Goal: Information Seeking & Learning: Learn about a topic

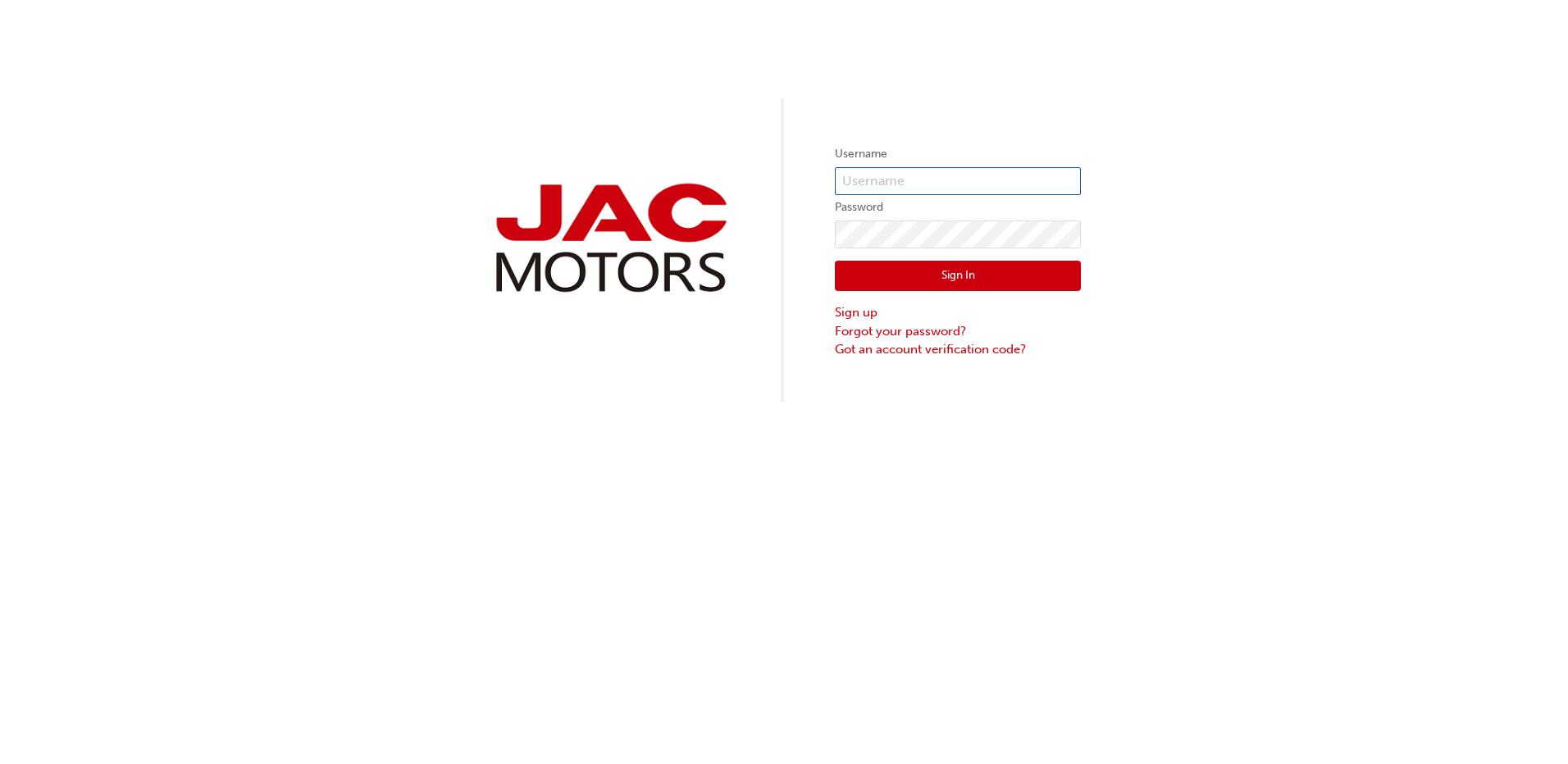
type input "MB0014"
click at [964, 287] on button "Sign In" at bounding box center [958, 276] width 246 height 32
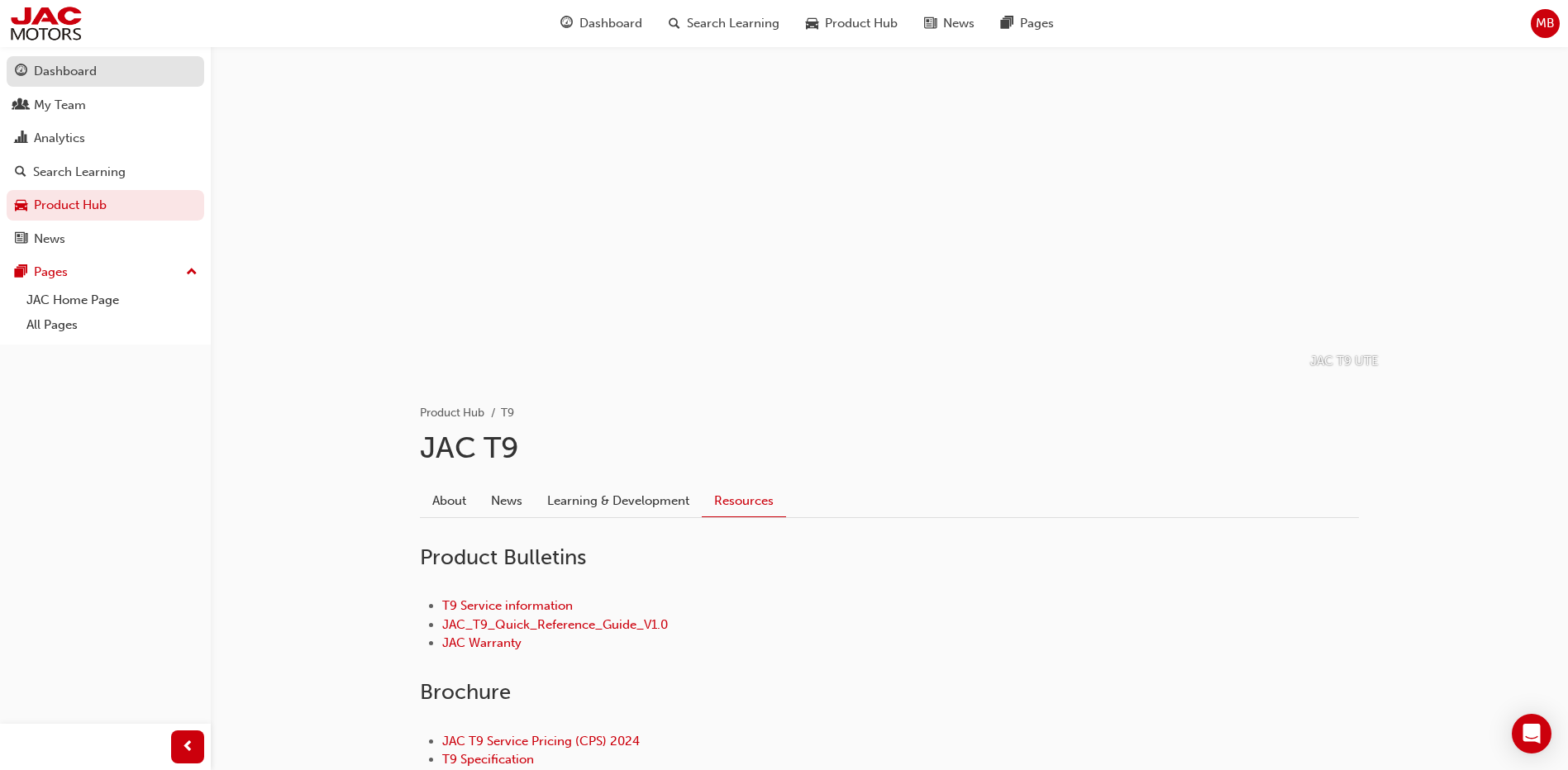
click at [124, 83] on link "Dashboard" at bounding box center [105, 72] width 198 height 31
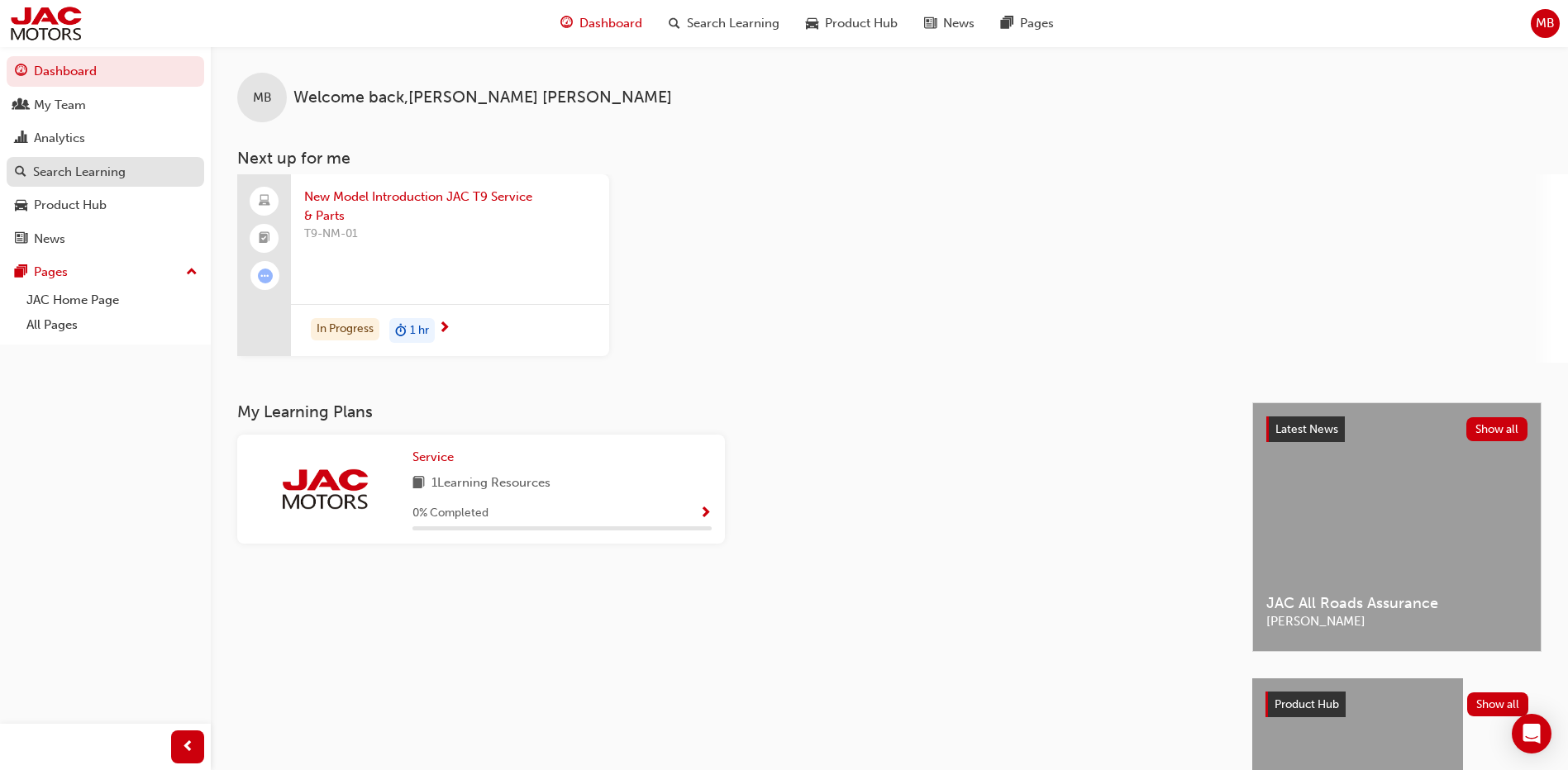
click at [87, 176] on div "Search Learning" at bounding box center [79, 172] width 93 height 19
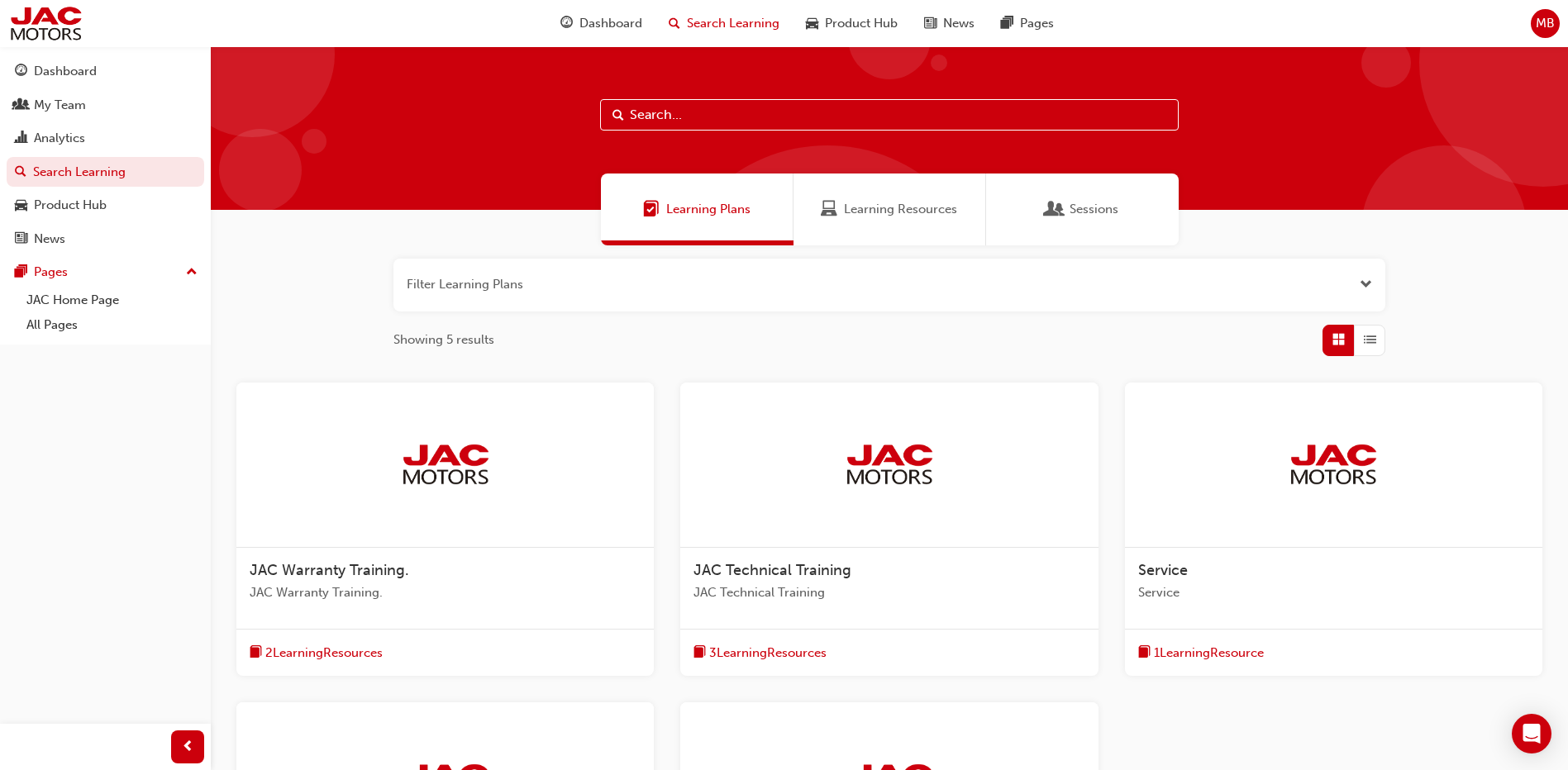
click at [784, 117] on input "text" at bounding box center [889, 114] width 578 height 32
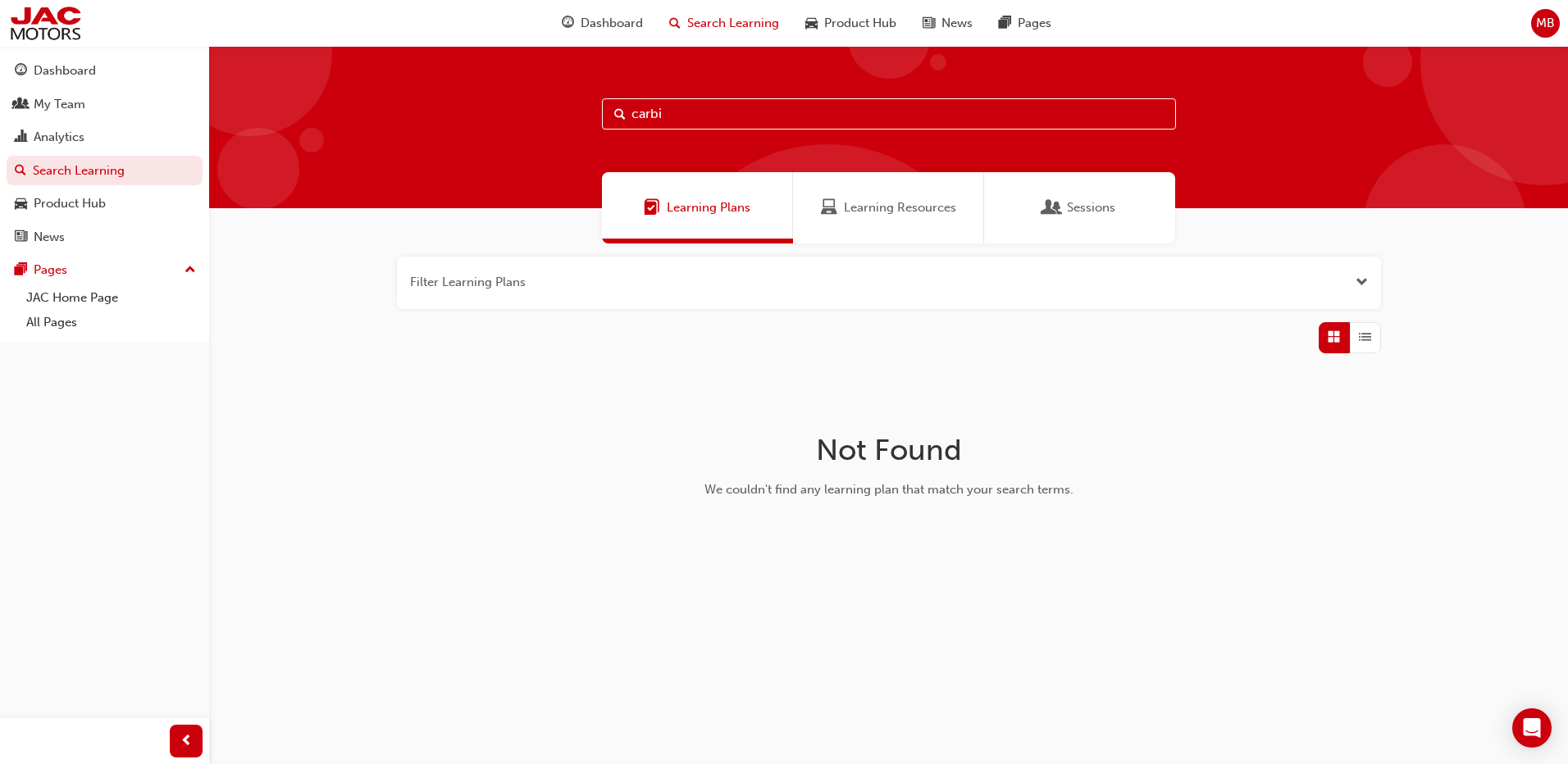
type input "carbiz"
drag, startPoint x: 654, startPoint y: 126, endPoint x: 499, endPoint y: 134, distance: 155.2
click at [499, 134] on div "carbiz" at bounding box center [889, 127] width 1359 height 162
